Goal: Information Seeking & Learning: Check status

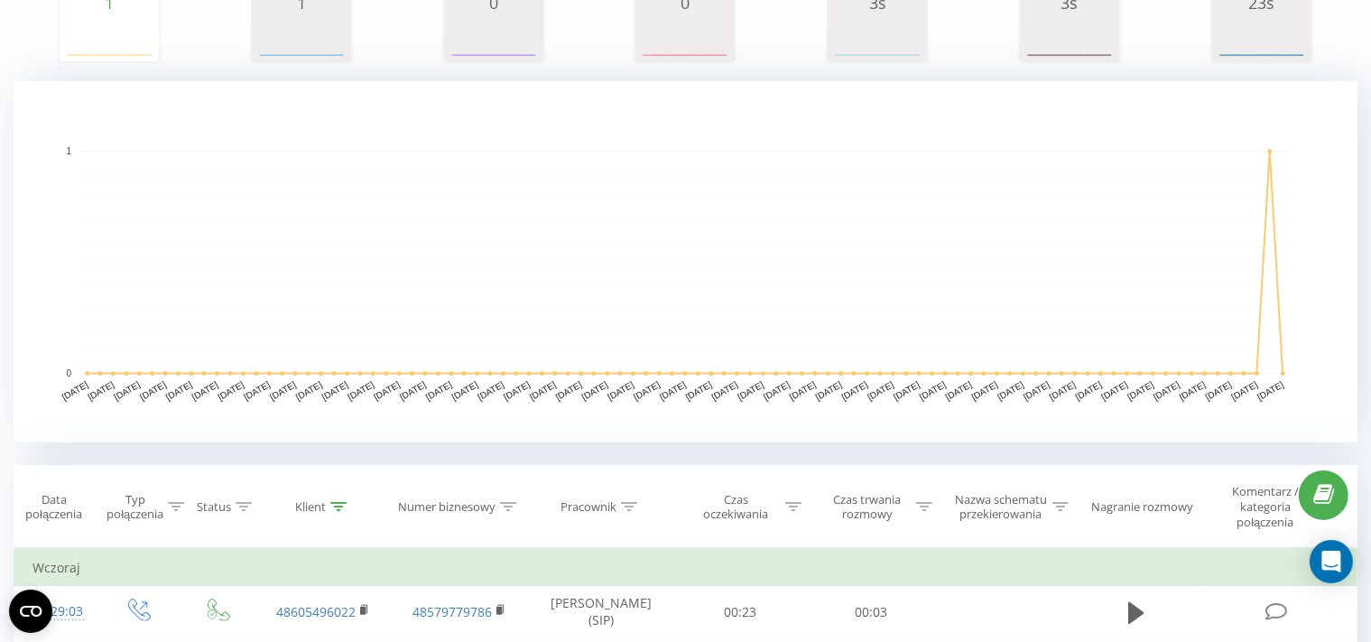
scroll to position [482, 0]
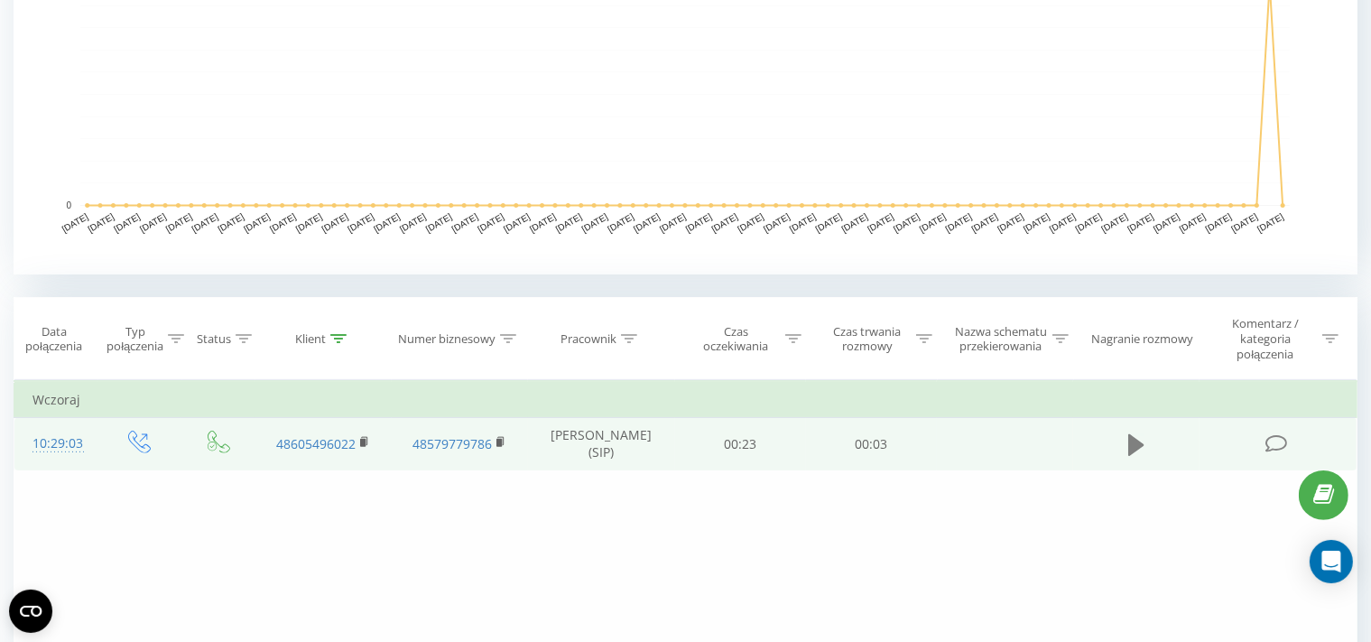
click at [1132, 445] on icon at bounding box center [1136, 444] width 16 height 22
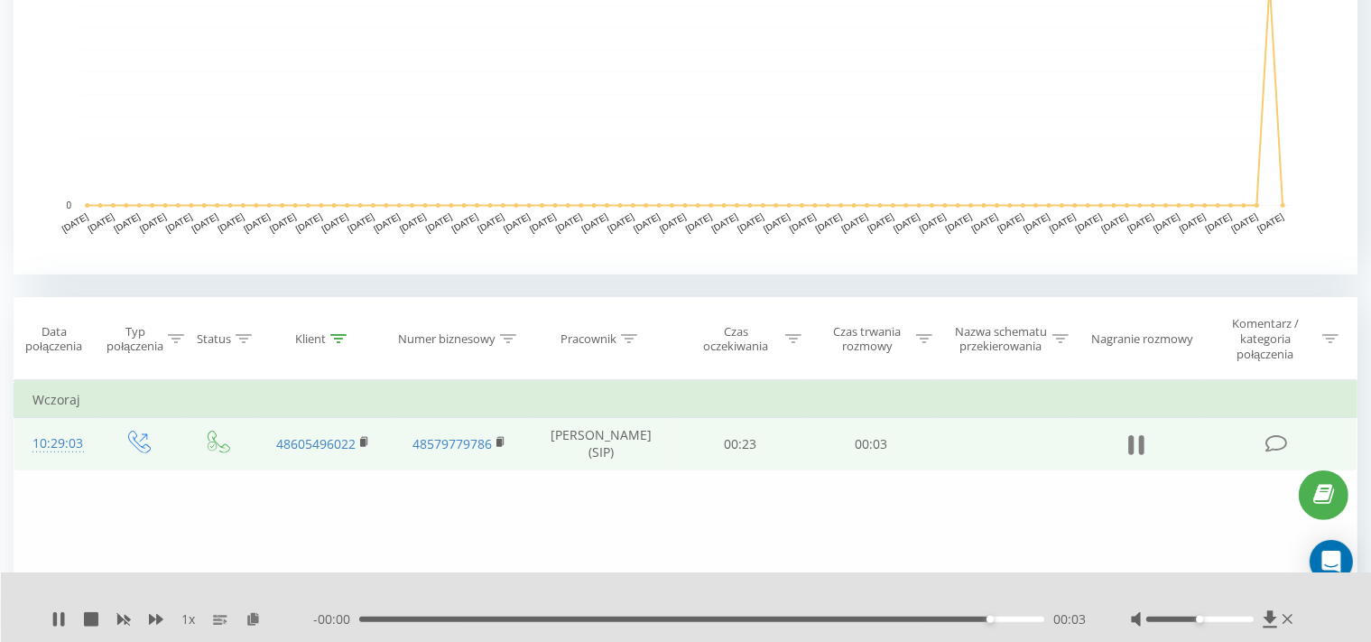
click at [1140, 435] on icon at bounding box center [1141, 445] width 5 height 20
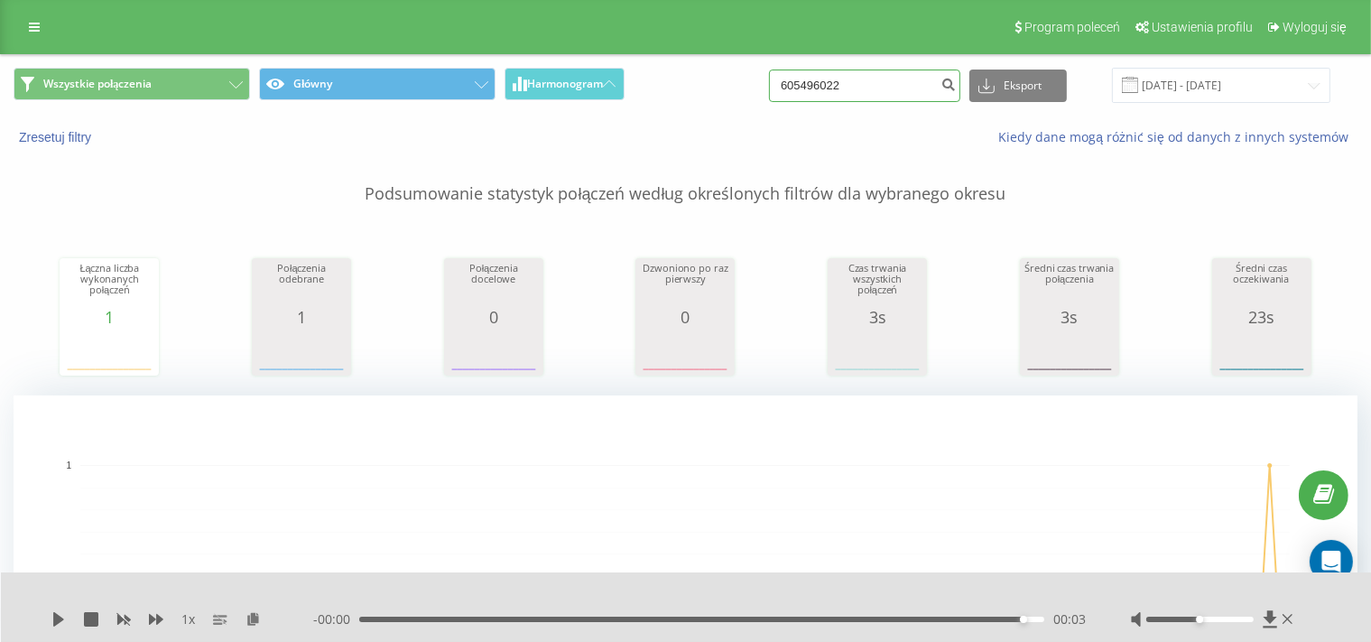
click at [876, 88] on input "605496022" at bounding box center [864, 86] width 191 height 32
paste input "949425"
type input "609494252"
